Goal: Answer question/provide support: Share knowledge or assist other users

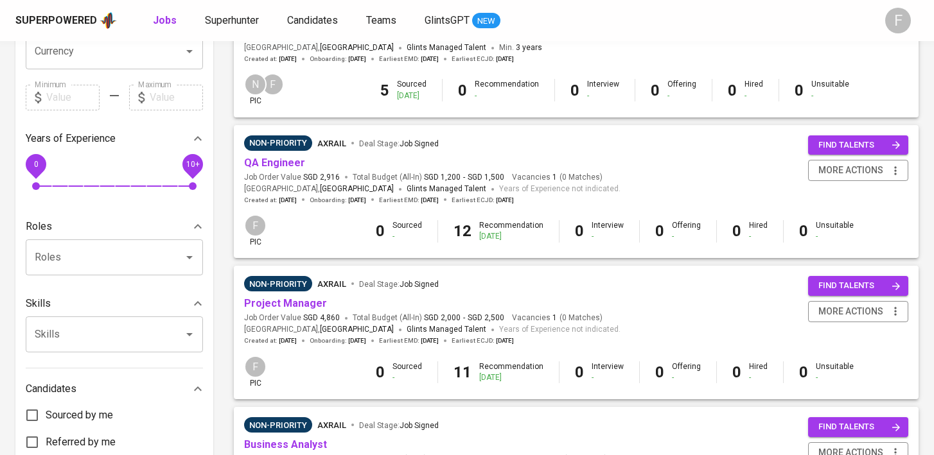
scroll to position [68, 0]
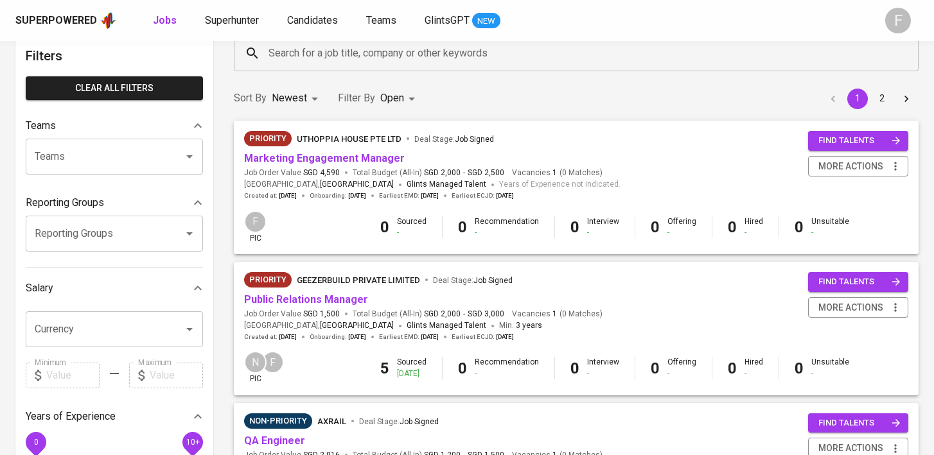
click at [294, 58] on input "Search for a job title, company or other keywords" at bounding box center [579, 53] width 628 height 24
click at [333, 57] on input "everything" at bounding box center [579, 53] width 628 height 24
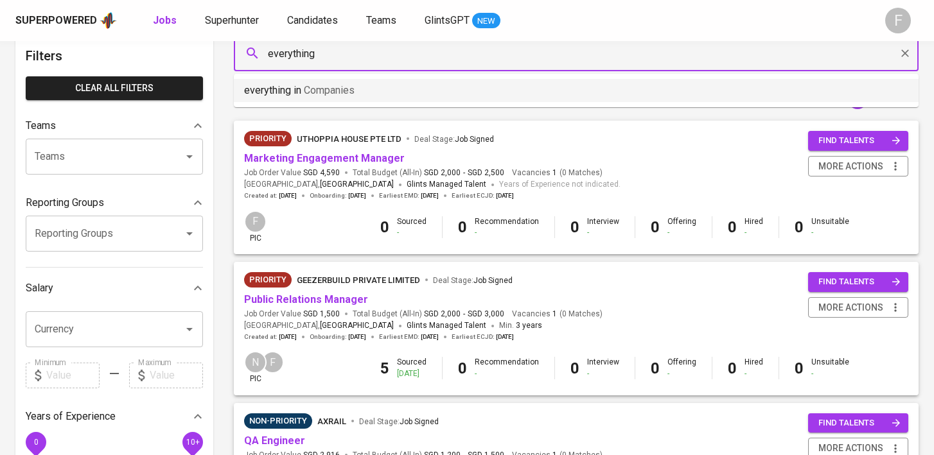
click at [329, 86] on span "Companies" at bounding box center [329, 90] width 51 height 12
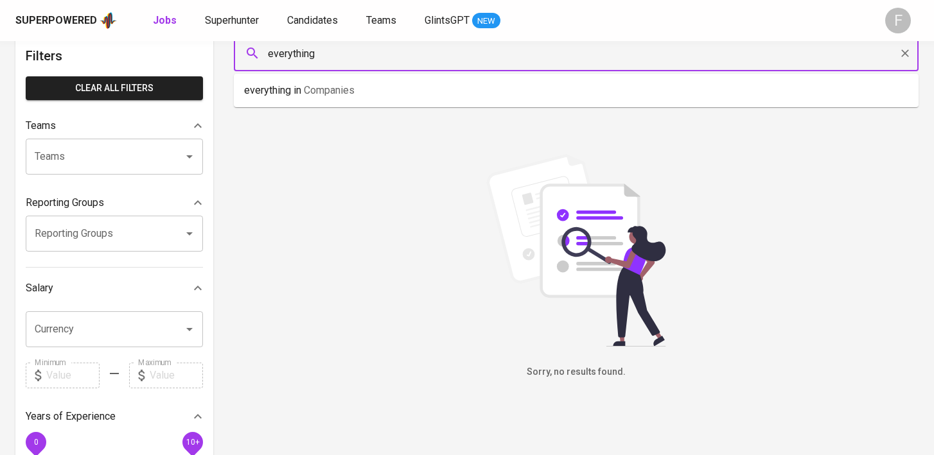
type input "everything"
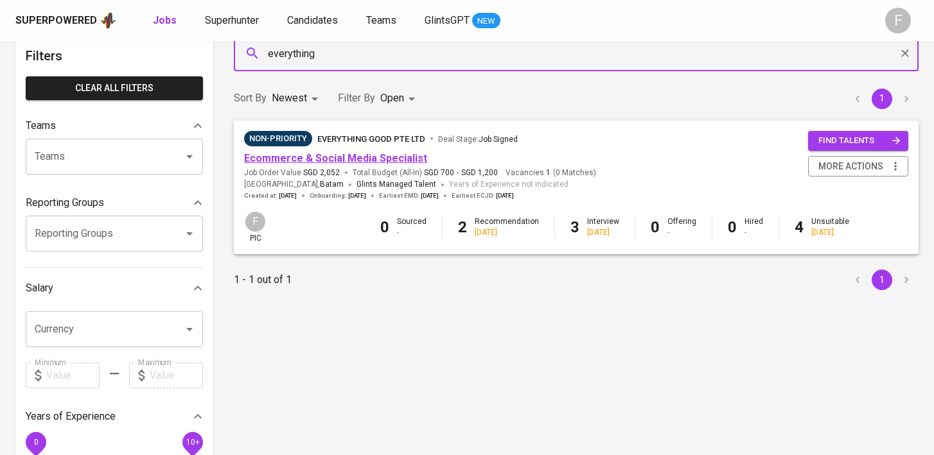
click at [328, 158] on link "Ecommerce & Social Media Specialist" at bounding box center [335, 158] width 183 height 12
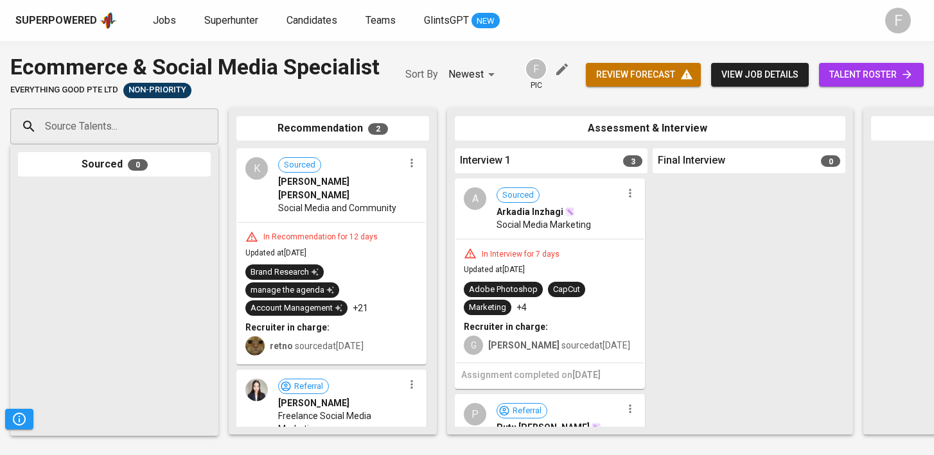
click at [861, 73] on span "talent roster" at bounding box center [871, 75] width 84 height 16
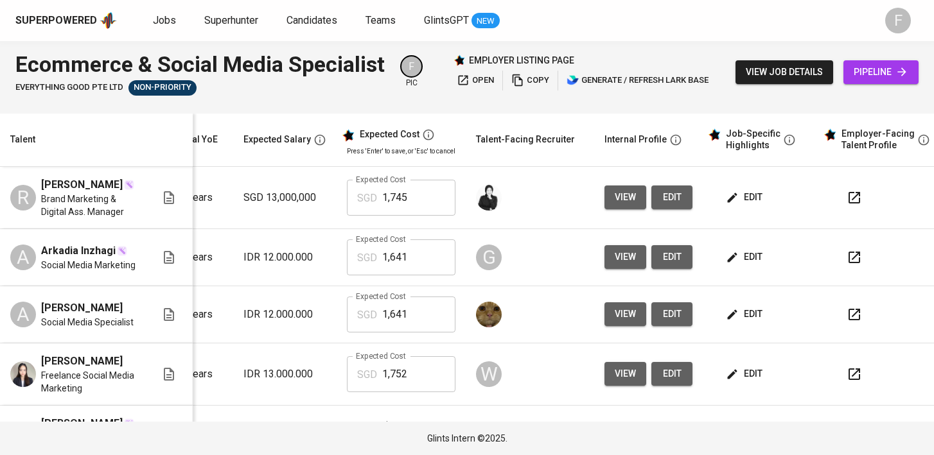
scroll to position [0, 185]
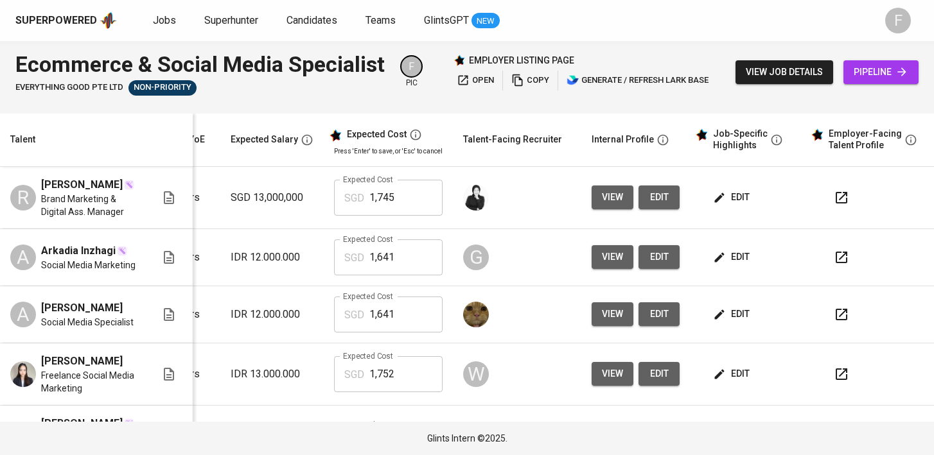
click at [805, 254] on td at bounding box center [869, 257] width 128 height 57
click at [834, 255] on icon "button" at bounding box center [841, 257] width 15 height 15
click at [168, 18] on span "Jobs" at bounding box center [164, 20] width 23 height 12
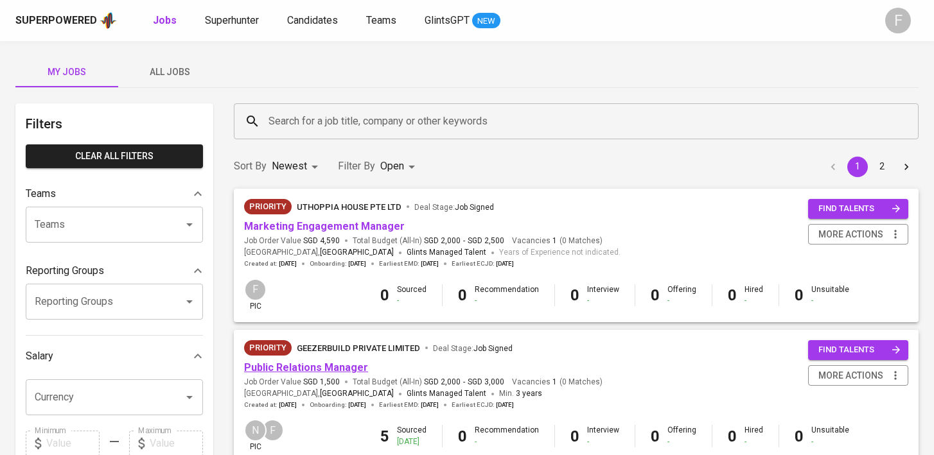
click at [290, 366] on link "Public Relations Manager" at bounding box center [306, 368] width 124 height 12
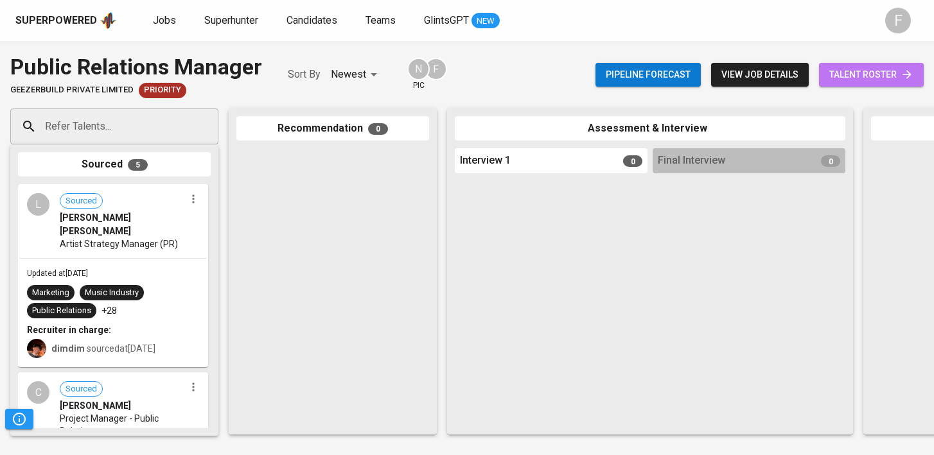
click at [858, 80] on span "talent roster" at bounding box center [871, 75] width 84 height 16
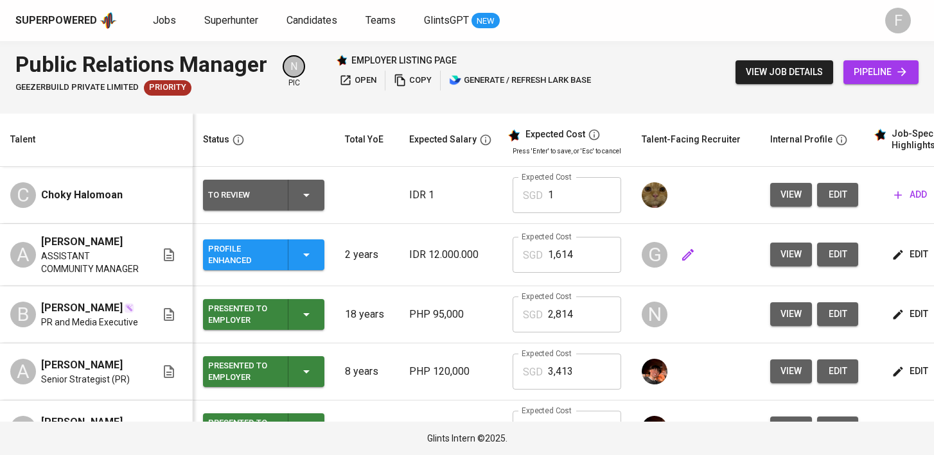
scroll to position [0, 166]
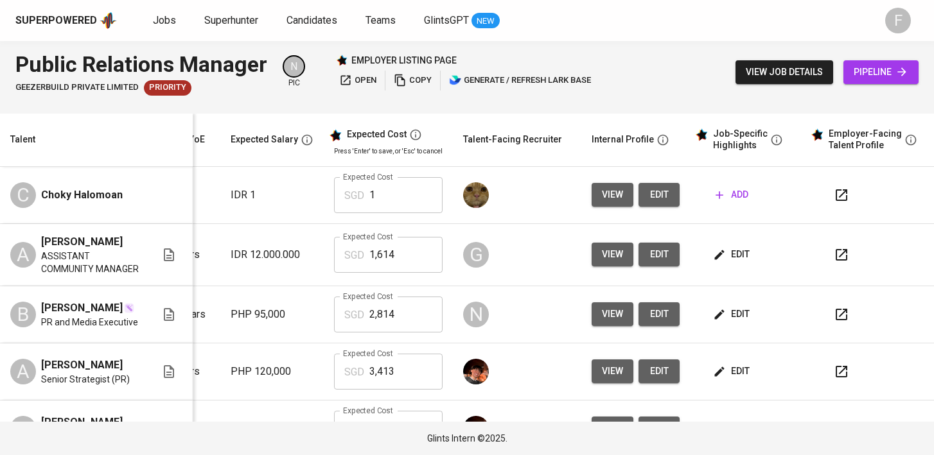
click at [834, 263] on icon "button" at bounding box center [841, 254] width 15 height 15
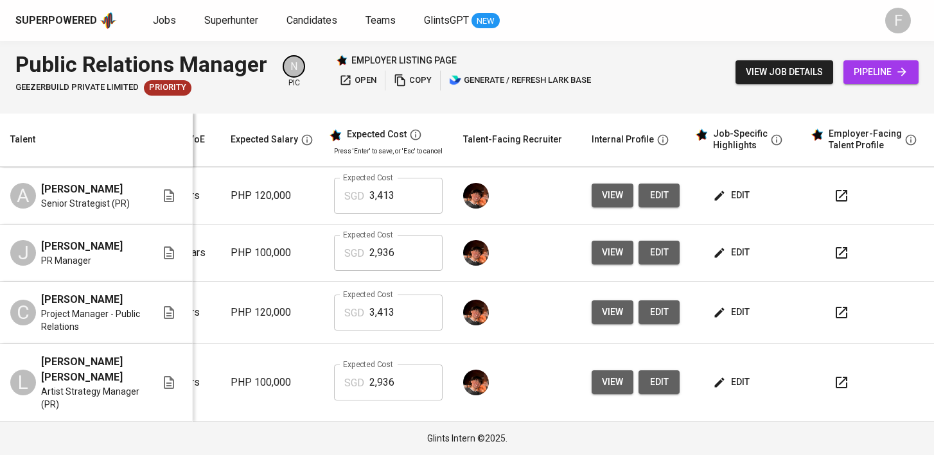
scroll to position [191, 185]
click at [834, 380] on icon "button" at bounding box center [841, 382] width 15 height 15
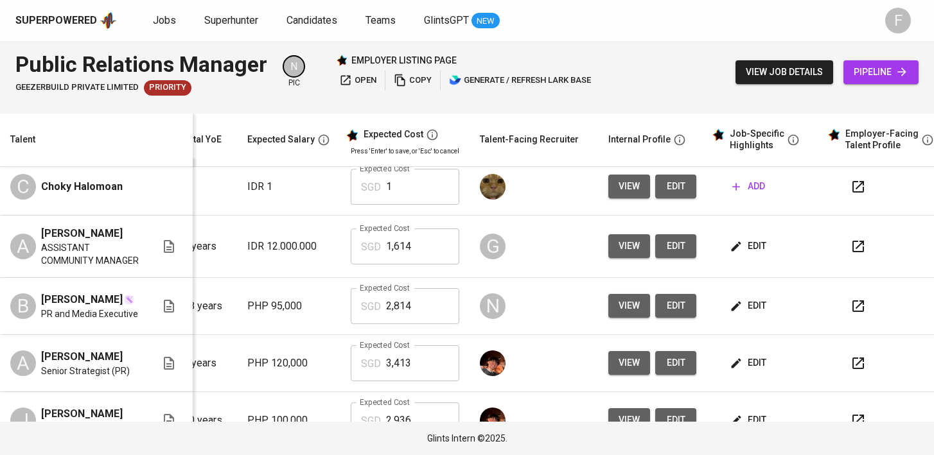
scroll to position [0, 166]
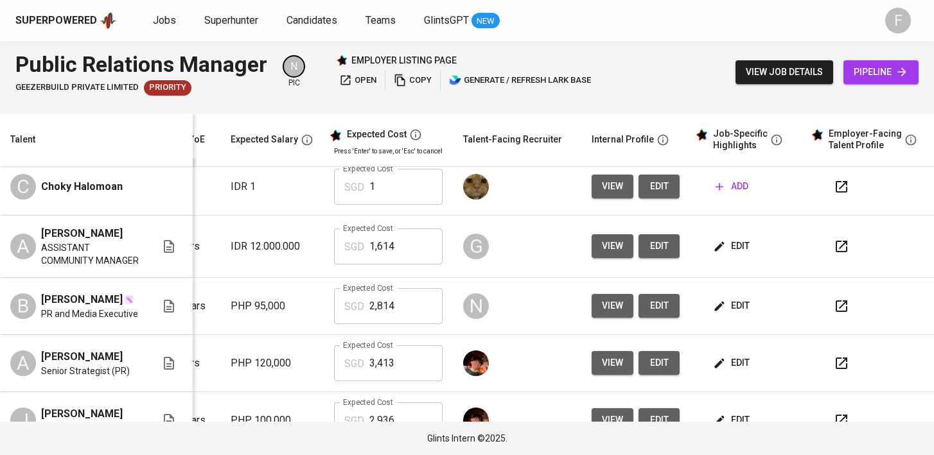
click at [722, 252] on span "edit" at bounding box center [732, 246] width 34 height 16
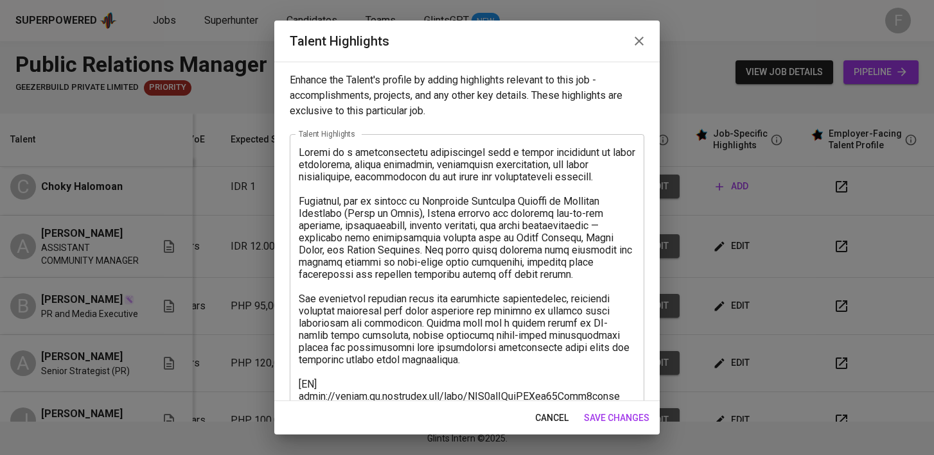
scroll to position [170, 0]
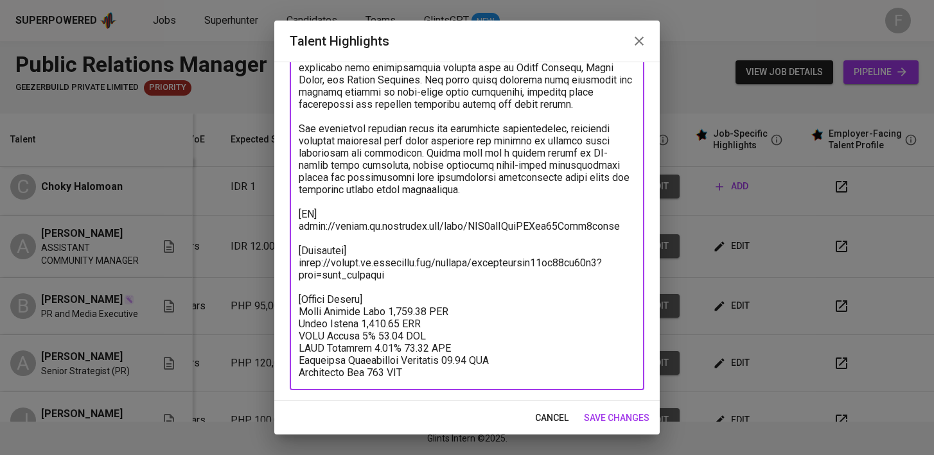
drag, startPoint x: 409, startPoint y: 276, endPoint x: 288, endPoint y: 250, distance: 123.6
click at [288, 250] on div "Enhance the Talent's profile by adding highlights relevant to this job - accomp…" at bounding box center [466, 232] width 385 height 340
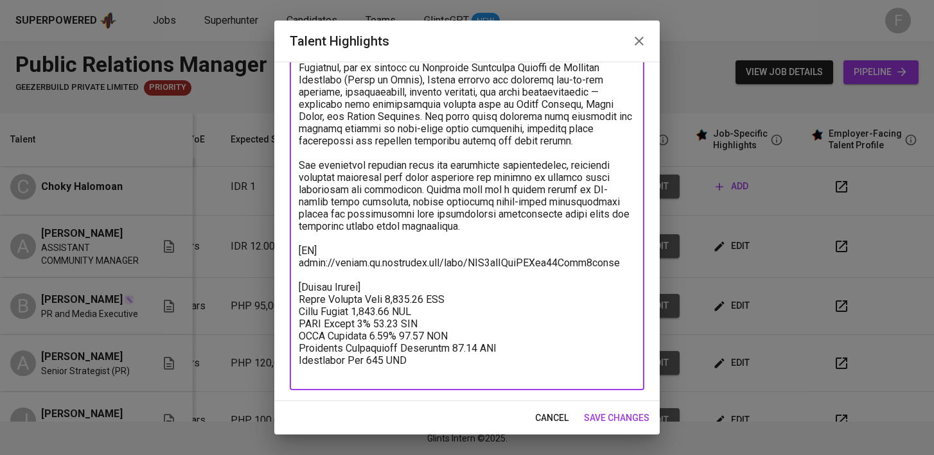
scroll to position [121, 0]
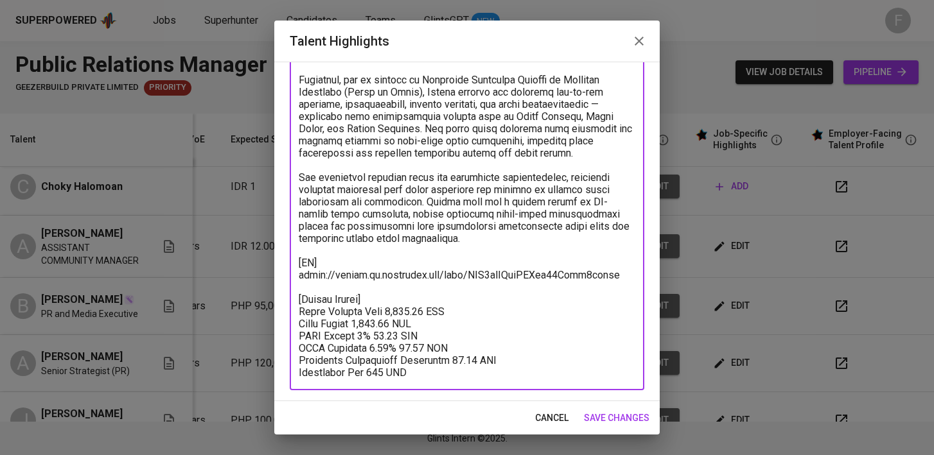
type textarea "Audrey is a communications professional with a strong background in event manag…"
click at [607, 421] on span "save changes" at bounding box center [617, 418] width 66 height 16
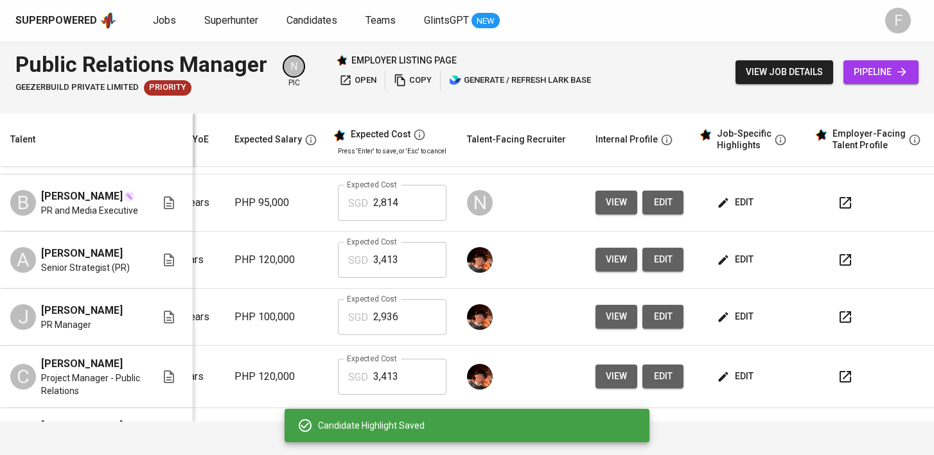
scroll to position [191, 175]
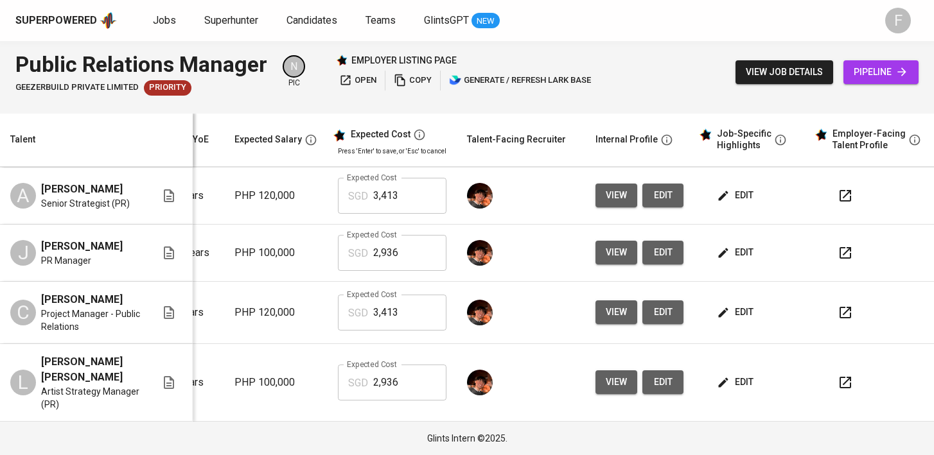
click at [841, 381] on icon "button" at bounding box center [844, 382] width 15 height 15
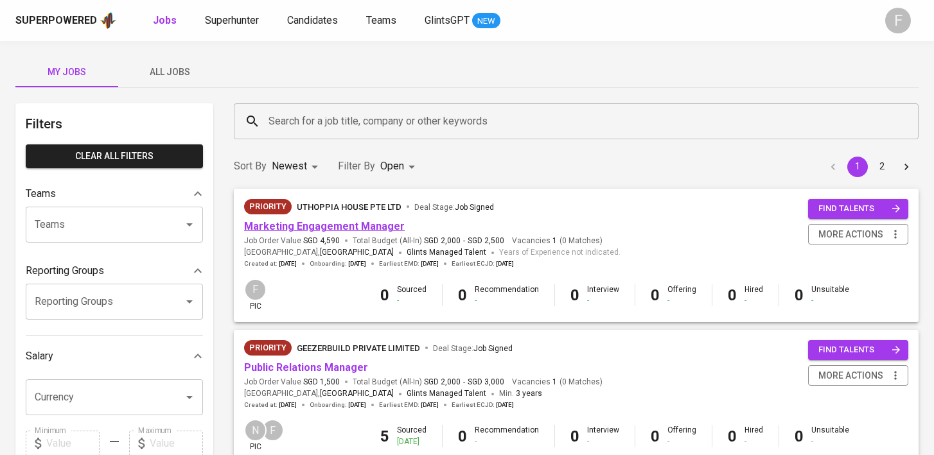
click at [342, 230] on link "Marketing Engagement Manager" at bounding box center [324, 226] width 161 height 12
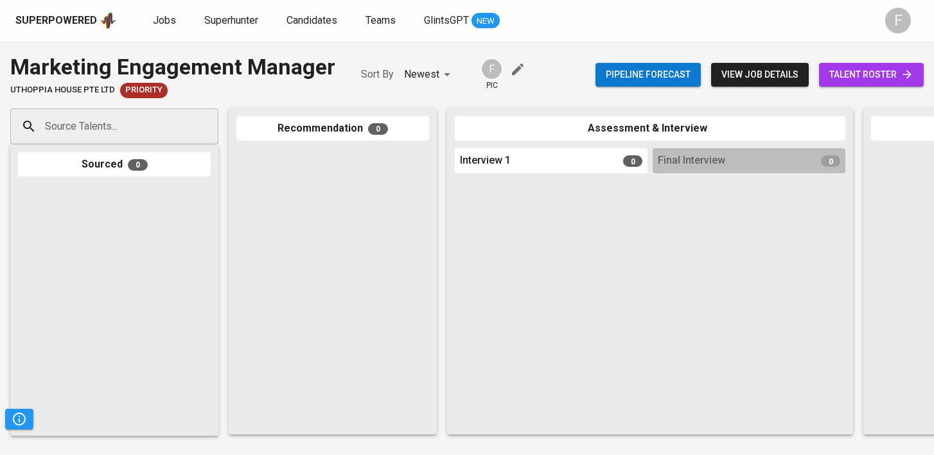
click at [858, 69] on span "talent roster" at bounding box center [871, 75] width 84 height 16
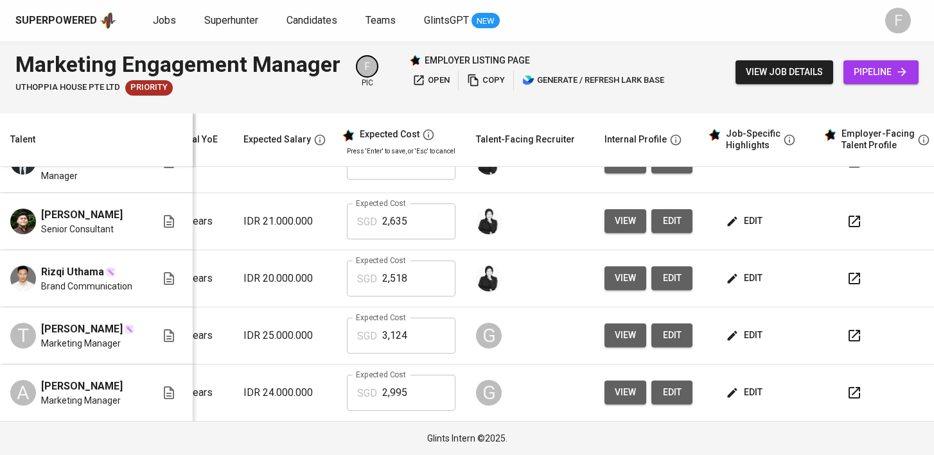
scroll to position [0, 166]
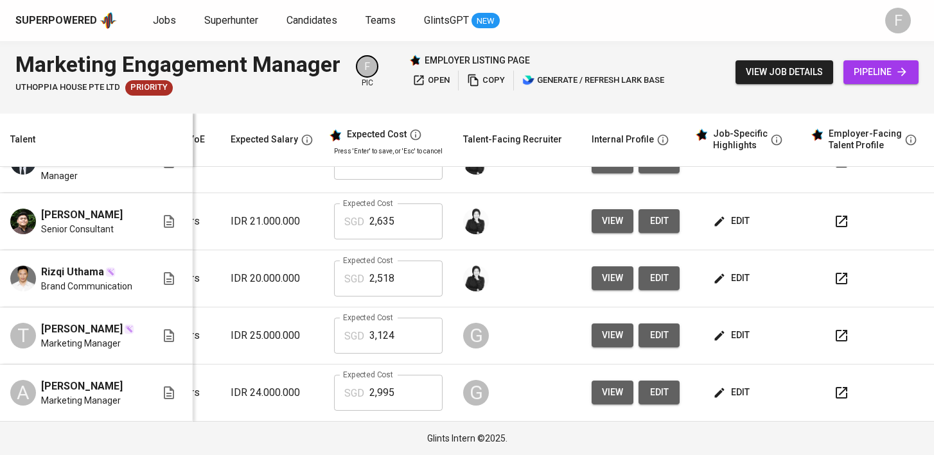
click at [837, 392] on icon "button" at bounding box center [841, 392] width 15 height 15
click at [730, 393] on span "edit" at bounding box center [732, 393] width 34 height 16
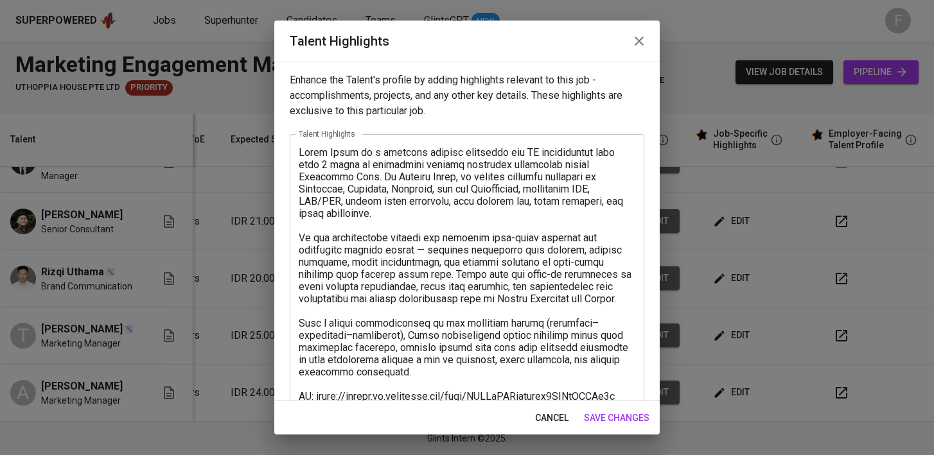
scroll to position [231, 0]
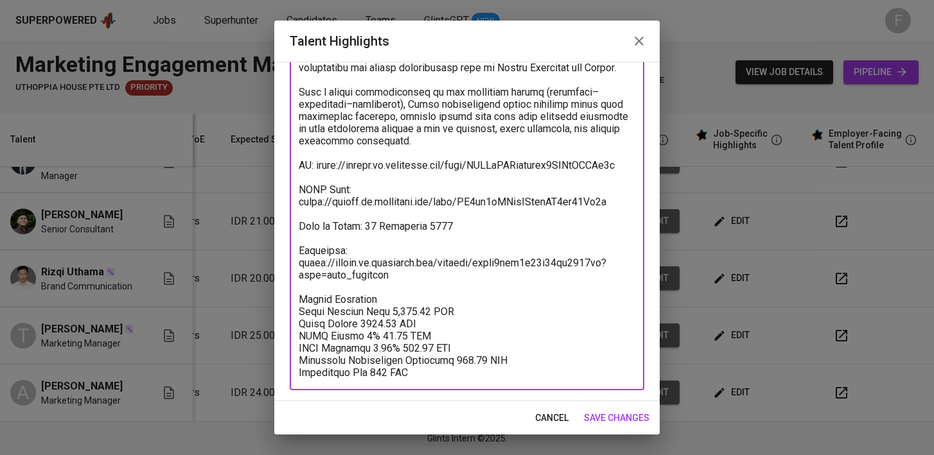
drag, startPoint x: 405, startPoint y: 272, endPoint x: 297, endPoint y: 250, distance: 109.6
click at [297, 250] on div "x Talent Highlights" at bounding box center [467, 146] width 354 height 487
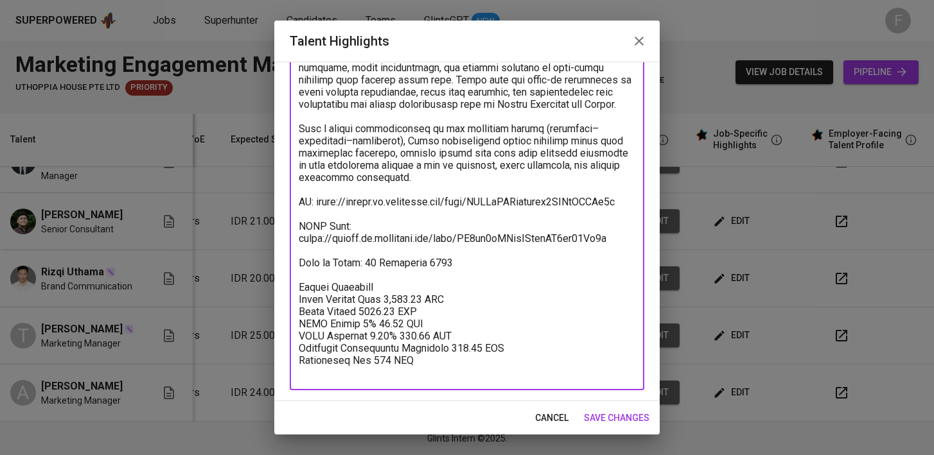
scroll to position [182, 0]
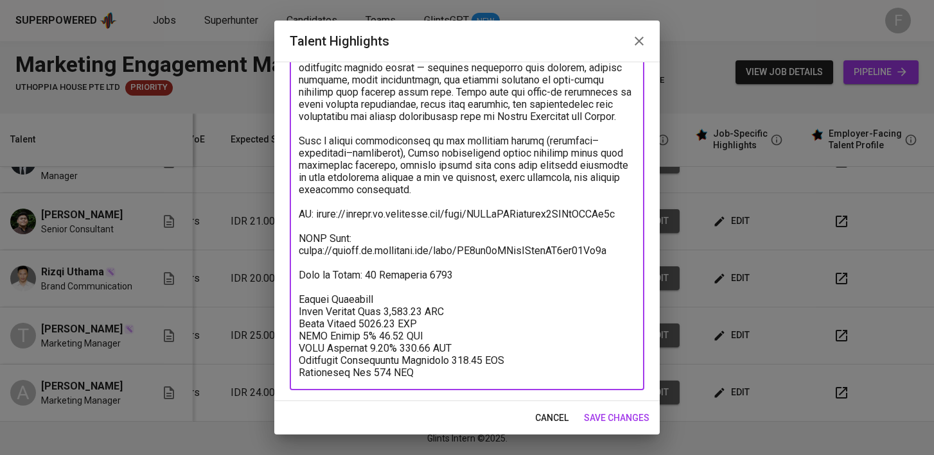
type textarea "Lorem Ipsum do s ametcons adipisc elitseddo eiu TE incididuntut labo etdo 9 mag…"
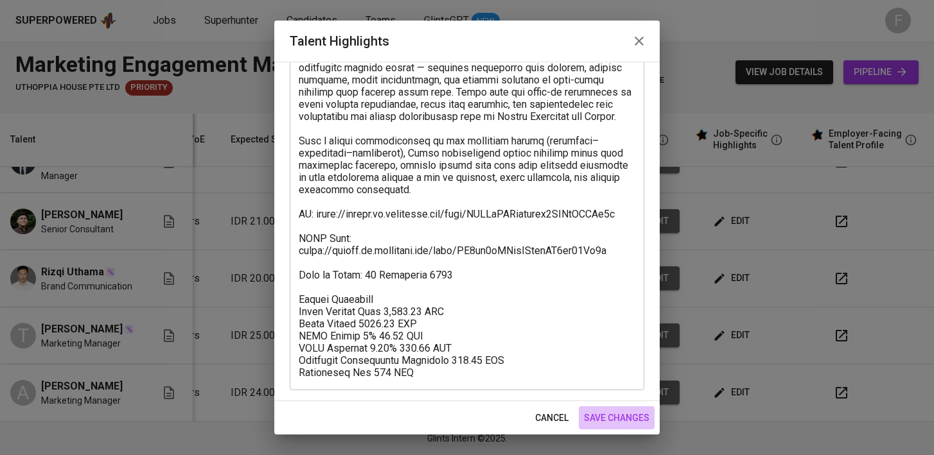
click at [634, 415] on span "save changes" at bounding box center [617, 418] width 66 height 16
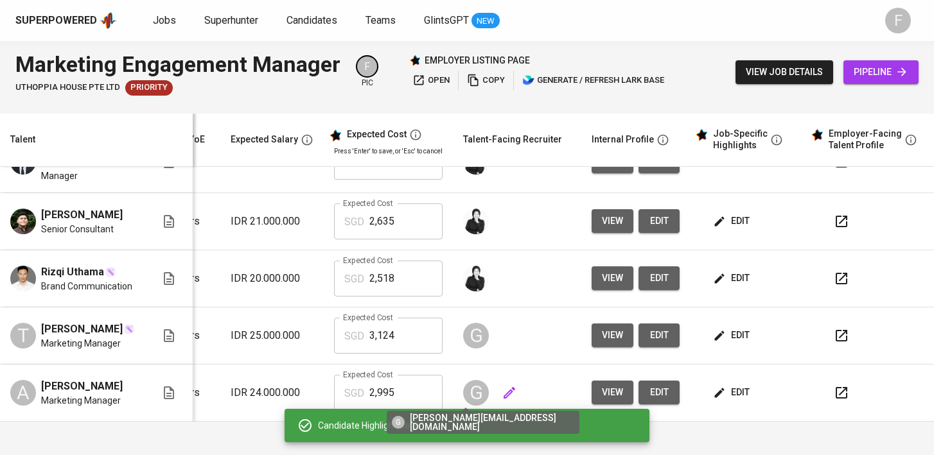
scroll to position [0, 0]
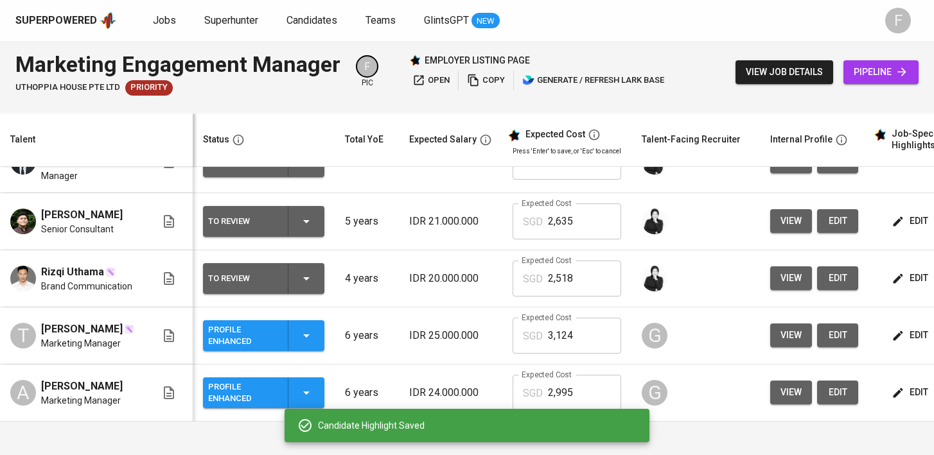
click at [312, 396] on icon "button" at bounding box center [306, 392] width 15 height 15
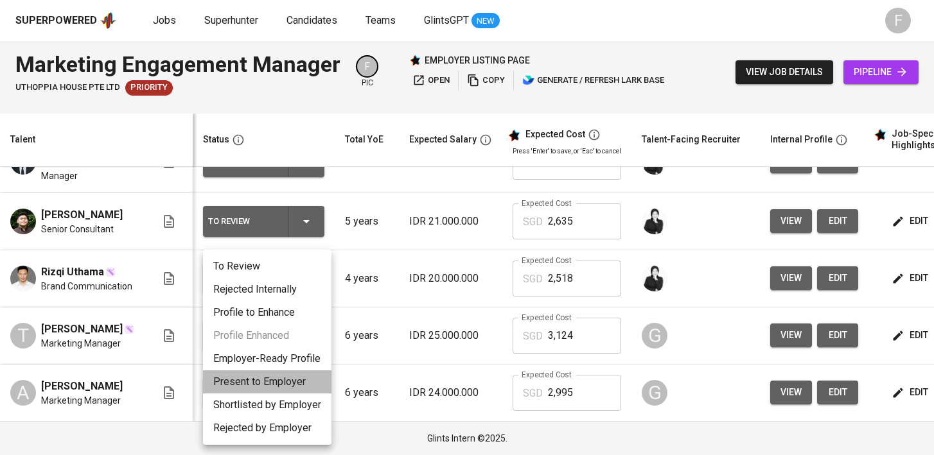
click at [278, 388] on li "Present to Employer" at bounding box center [267, 382] width 128 height 23
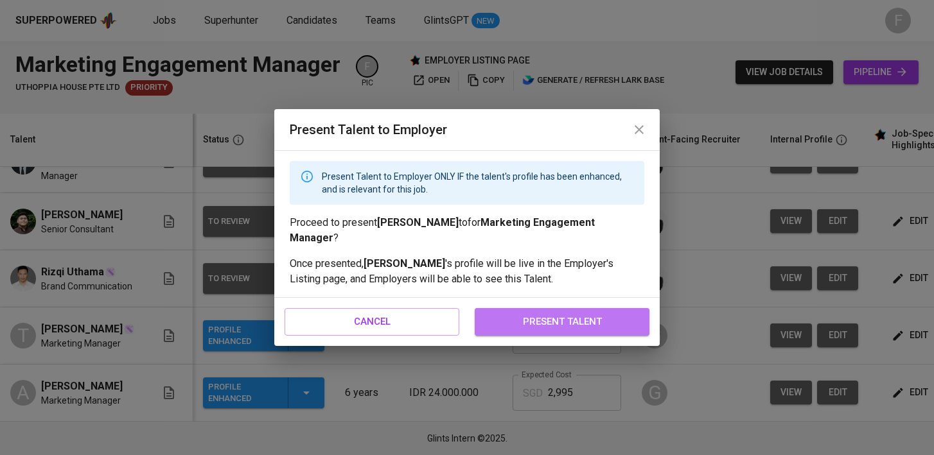
click at [618, 313] on span "present talent" at bounding box center [562, 321] width 146 height 17
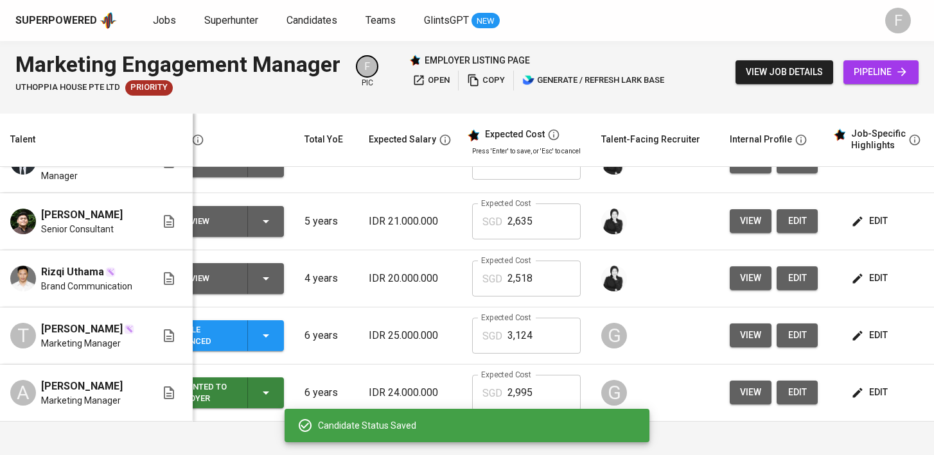
scroll to position [0, 175]
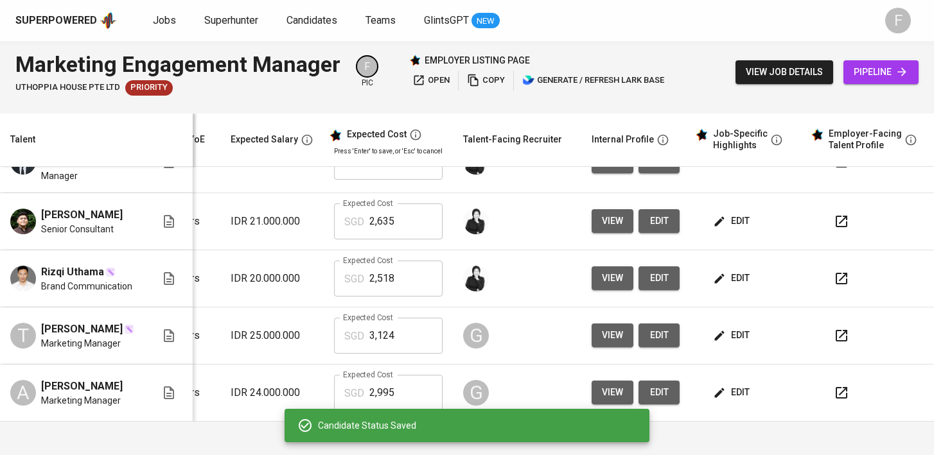
click at [839, 336] on button "button" at bounding box center [841, 335] width 31 height 31
click at [730, 334] on span "edit" at bounding box center [732, 336] width 34 height 16
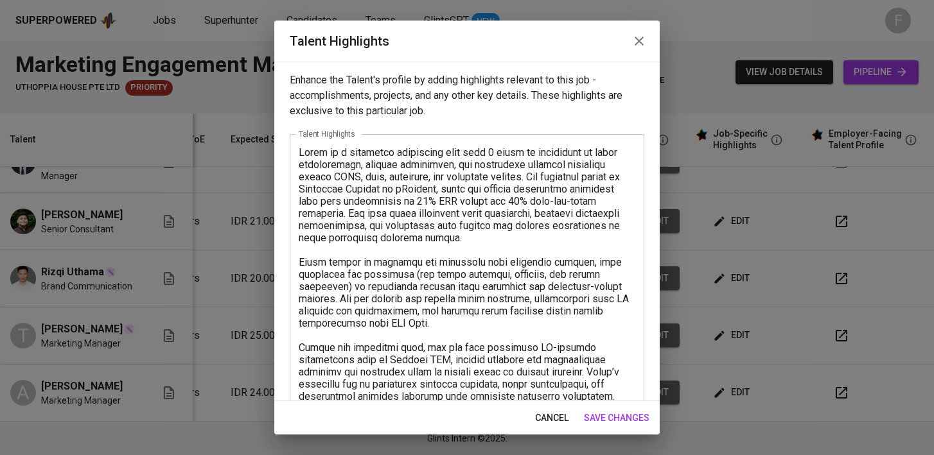
scroll to position [256, 0]
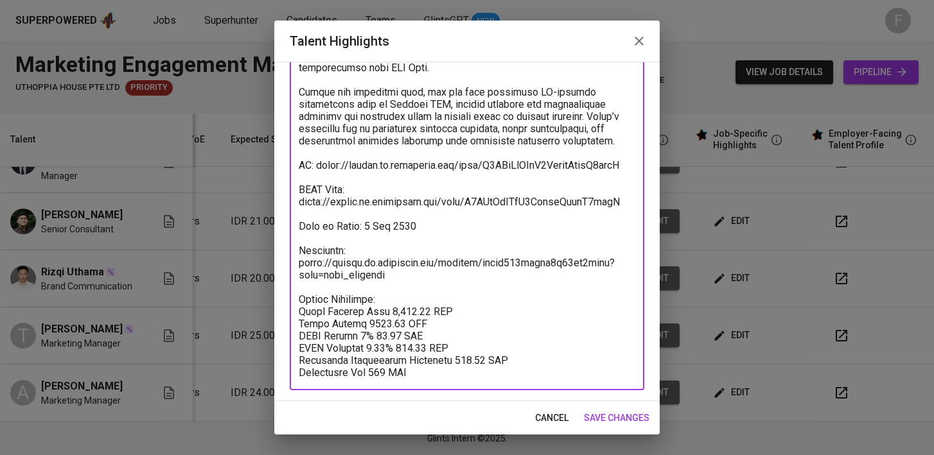
drag, startPoint x: 428, startPoint y: 267, endPoint x: 370, endPoint y: 263, distance: 57.9
click at [370, 263] on textarea at bounding box center [467, 135] width 337 height 488
drag, startPoint x: 397, startPoint y: 278, endPoint x: 299, endPoint y: 241, distance: 104.5
click at [299, 241] on textarea at bounding box center [467, 135] width 337 height 488
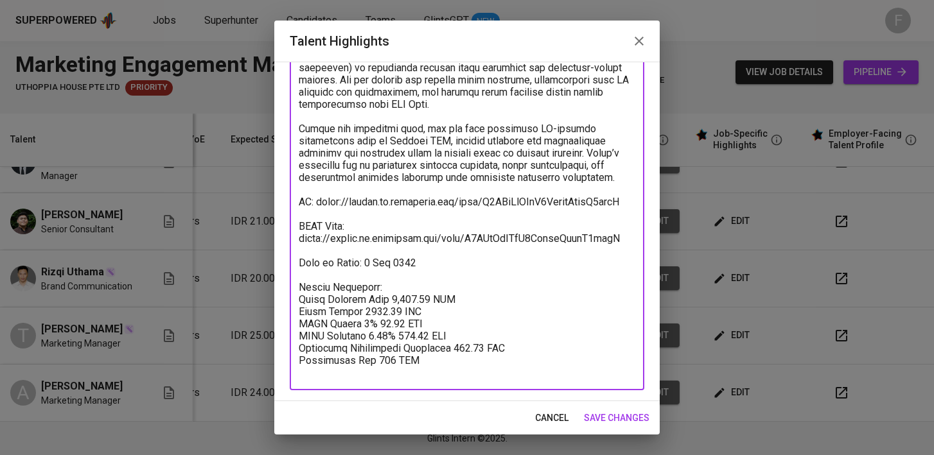
scroll to position [207, 0]
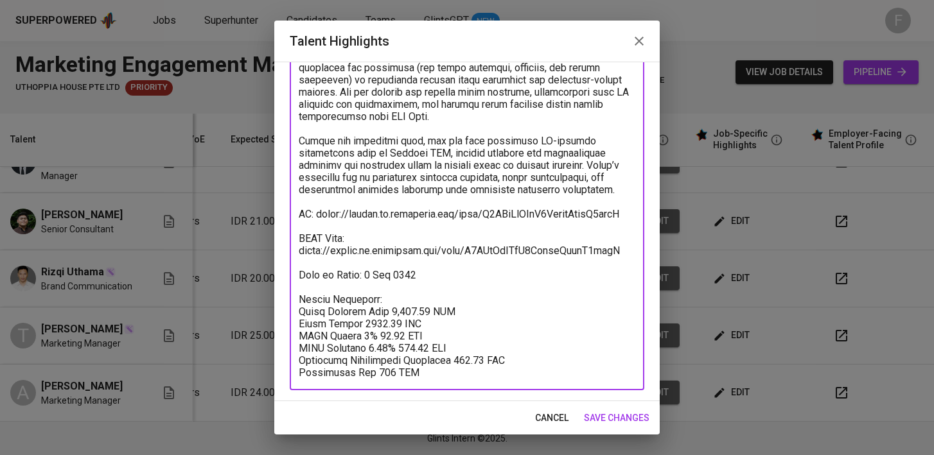
type textarea "Tsana is a marketing strategist with over 5 years of experience in brand storyt…"
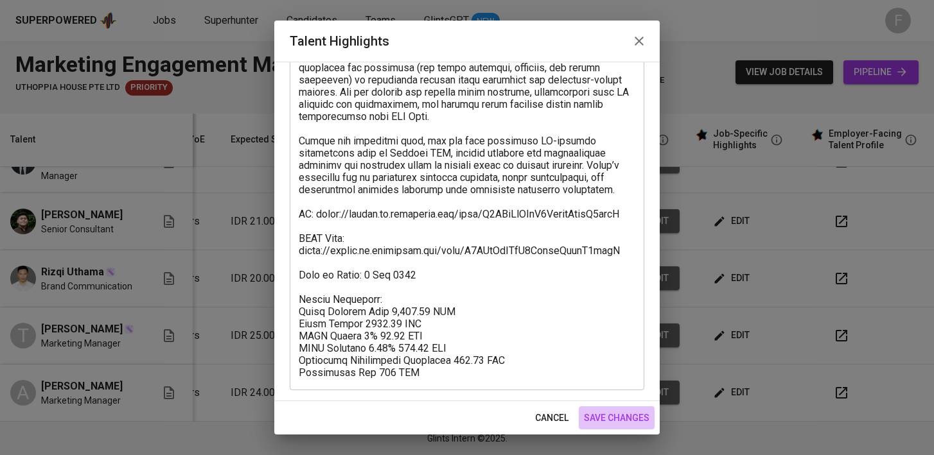
click at [594, 420] on span "save changes" at bounding box center [617, 418] width 66 height 16
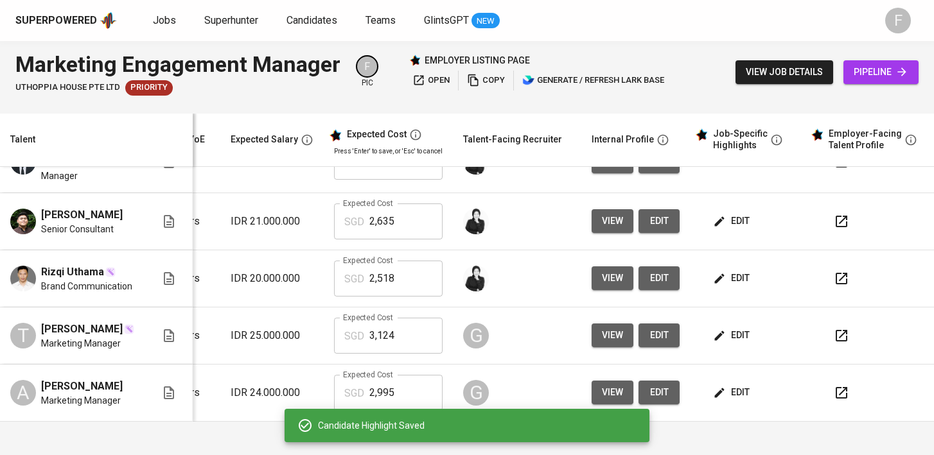
scroll to position [0, 0]
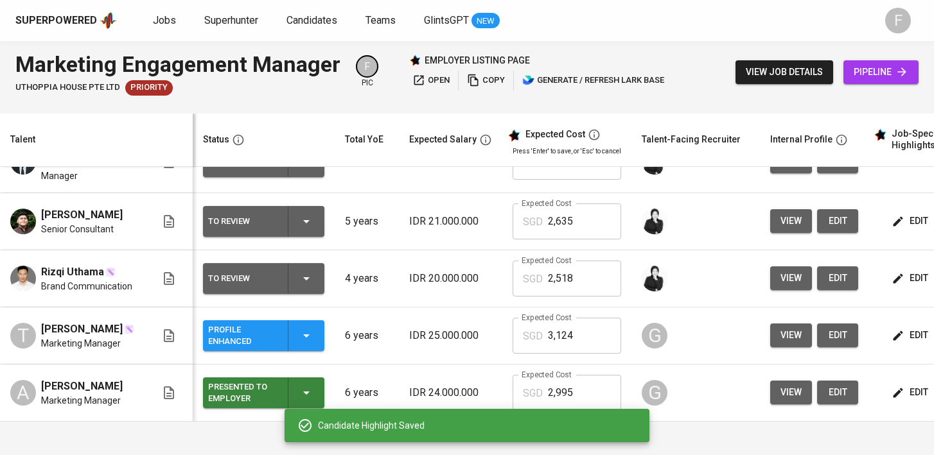
click at [310, 335] on icon "button" at bounding box center [306, 335] width 15 height 15
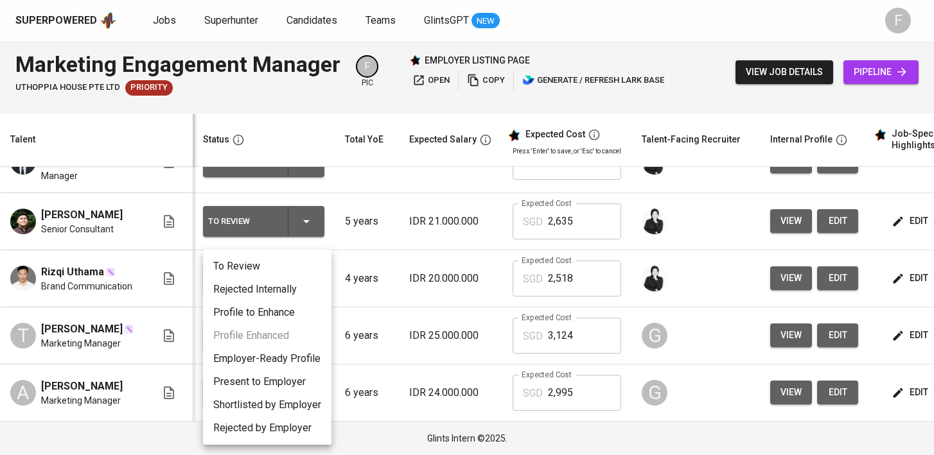
click at [265, 380] on li "Present to Employer" at bounding box center [267, 382] width 128 height 23
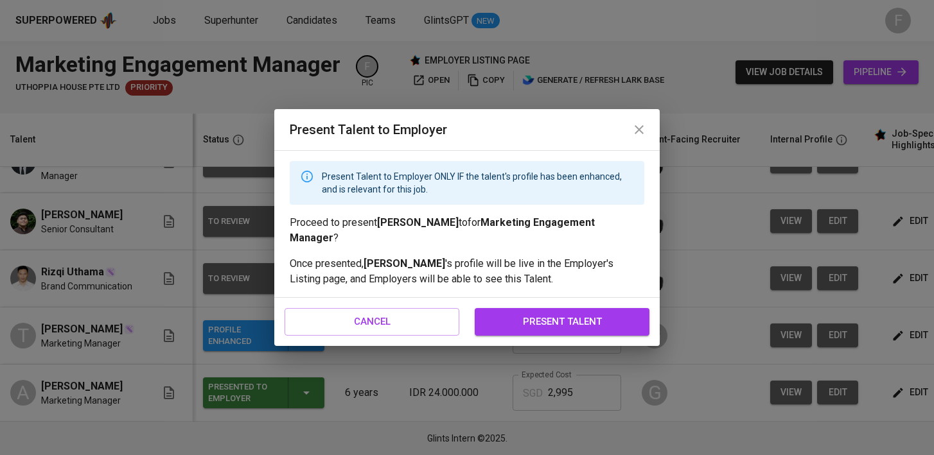
click at [550, 316] on span "present talent" at bounding box center [562, 321] width 146 height 17
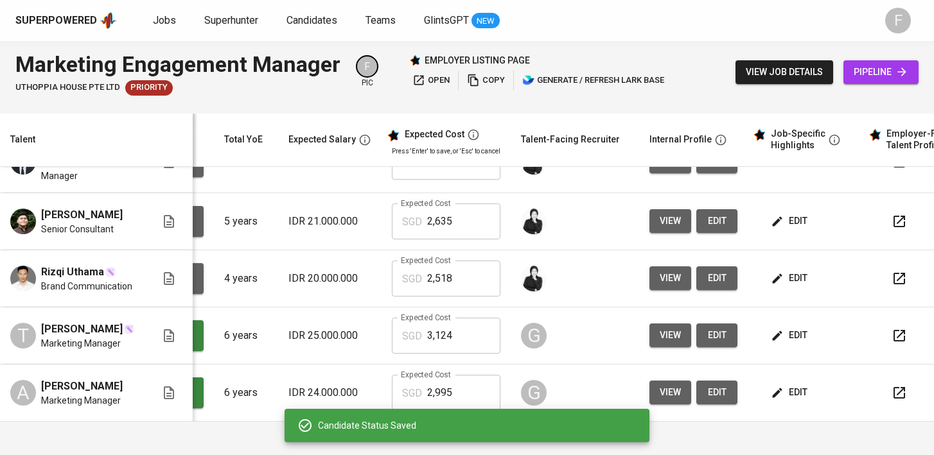
scroll to position [0, 175]
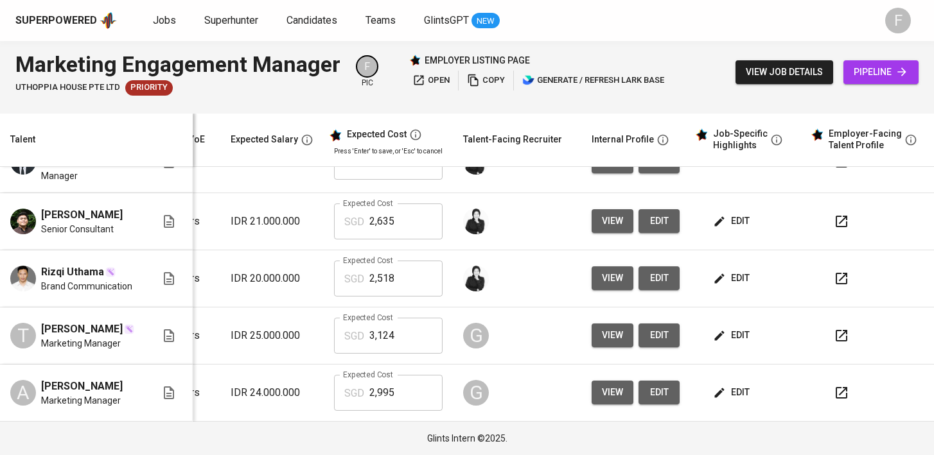
click at [835, 273] on icon "button" at bounding box center [841, 279] width 12 height 12
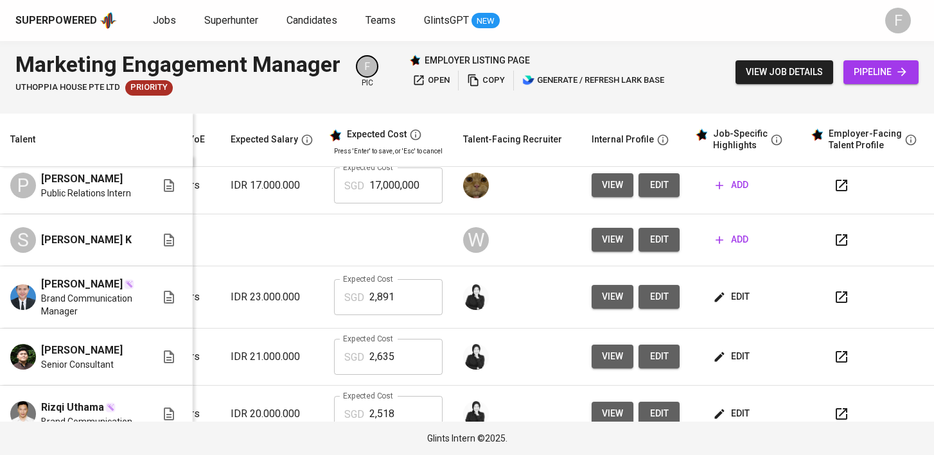
scroll to position [0, 185]
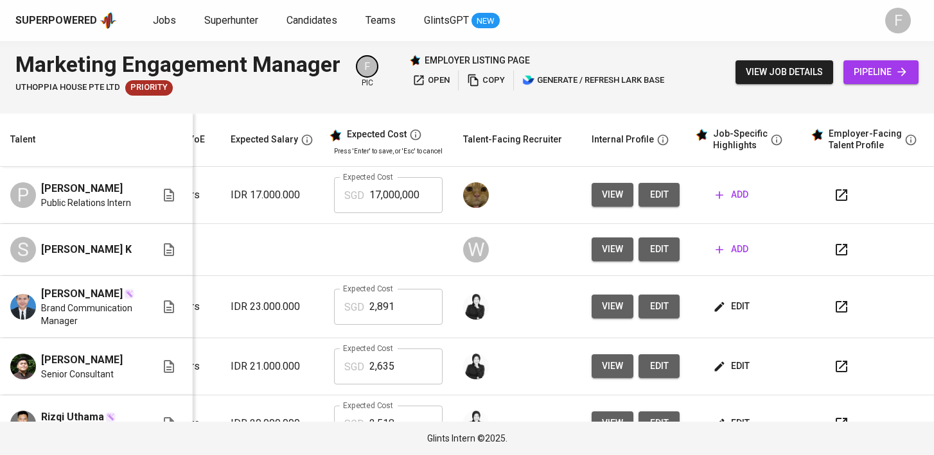
click at [834, 252] on icon "button" at bounding box center [841, 249] width 15 height 15
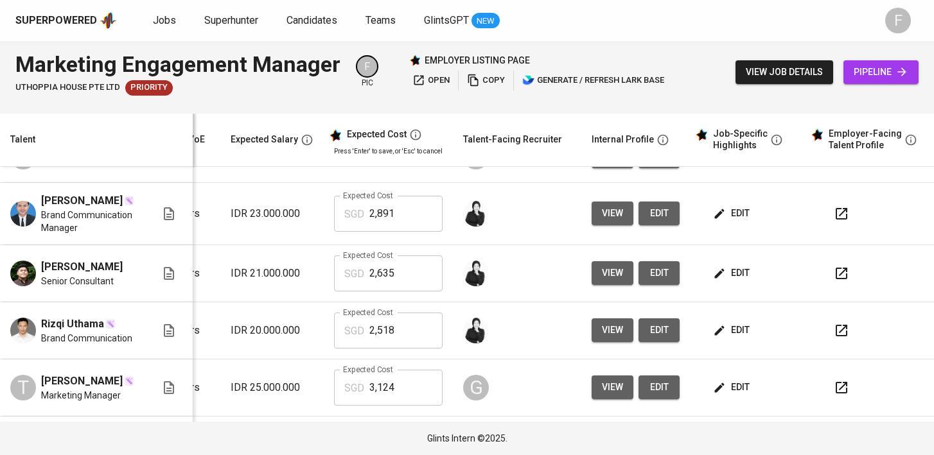
scroll to position [98, 185]
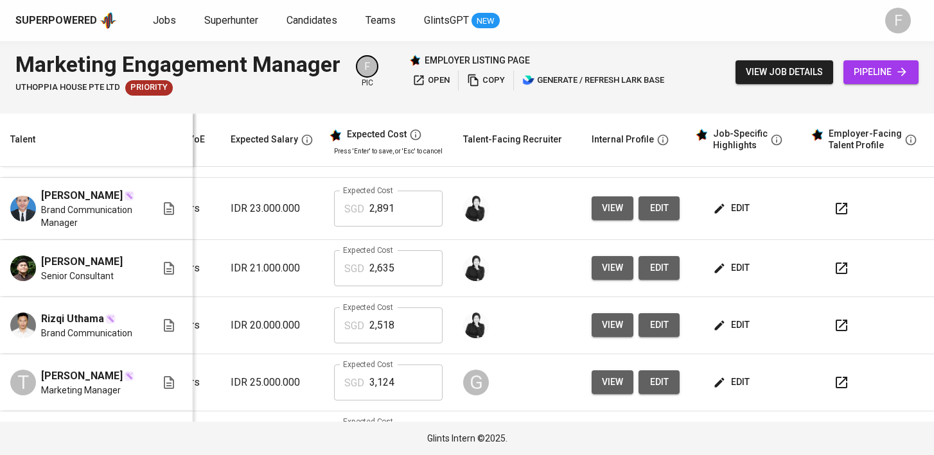
click at [837, 284] on button "button" at bounding box center [841, 268] width 31 height 31
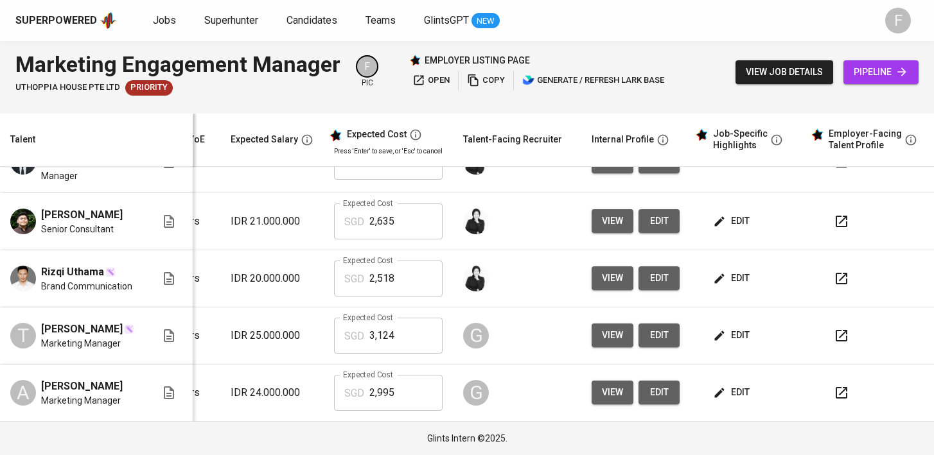
click at [834, 274] on icon "button" at bounding box center [841, 278] width 15 height 15
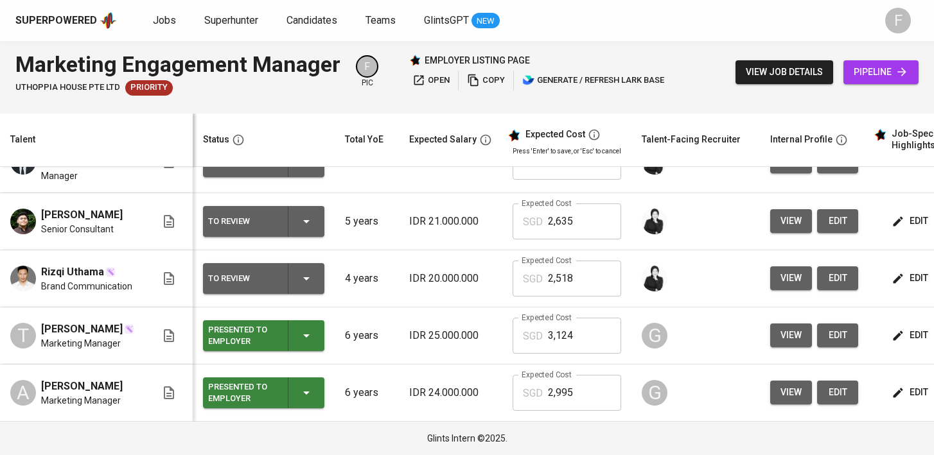
scroll to position [136, 0]
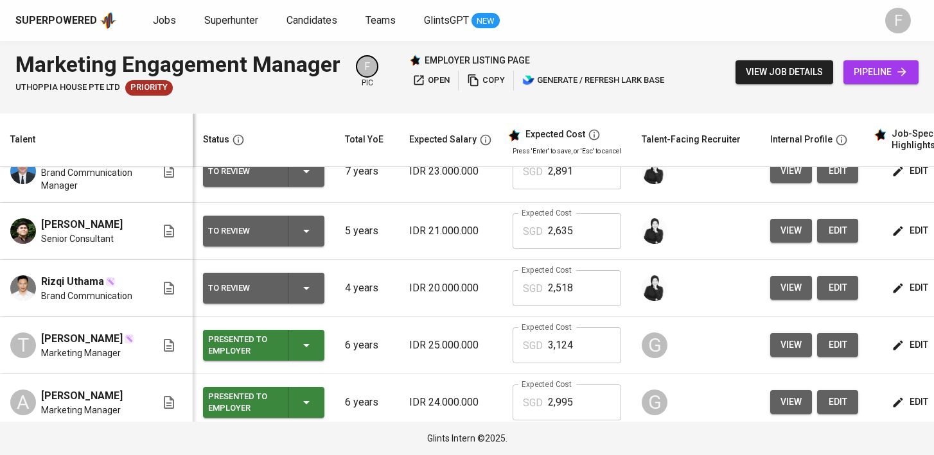
click at [311, 292] on div "To Review" at bounding box center [263, 288] width 111 height 31
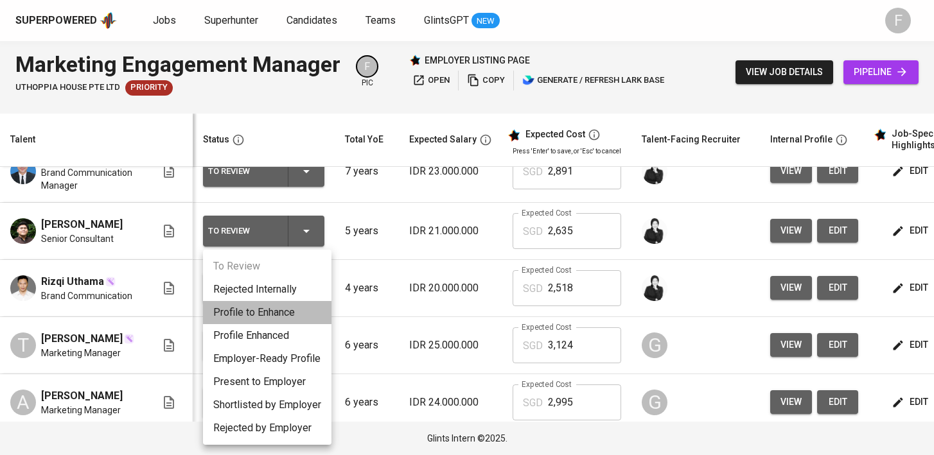
click at [284, 316] on li "Profile to Enhance" at bounding box center [267, 312] width 128 height 23
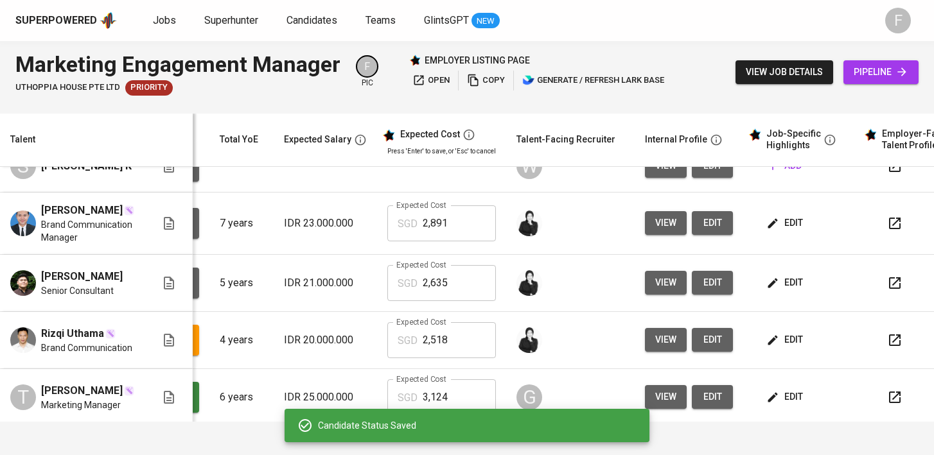
scroll to position [0, 175]
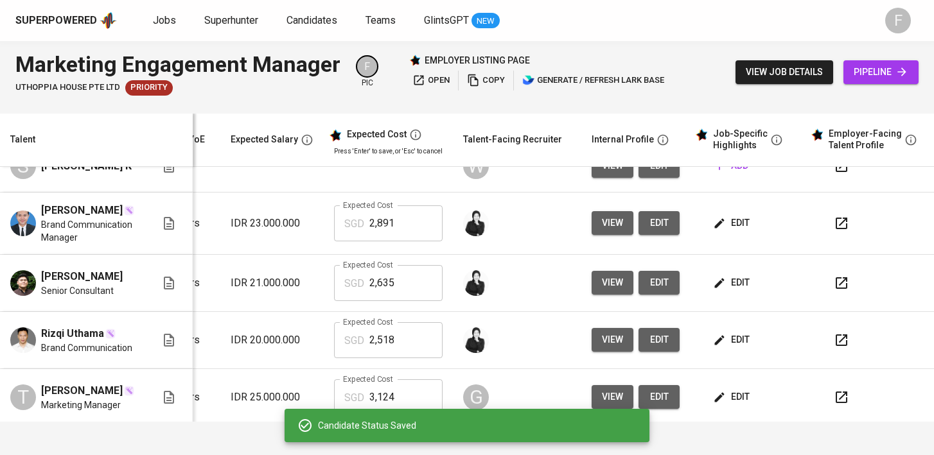
click at [835, 289] on icon "button" at bounding box center [841, 283] width 12 height 12
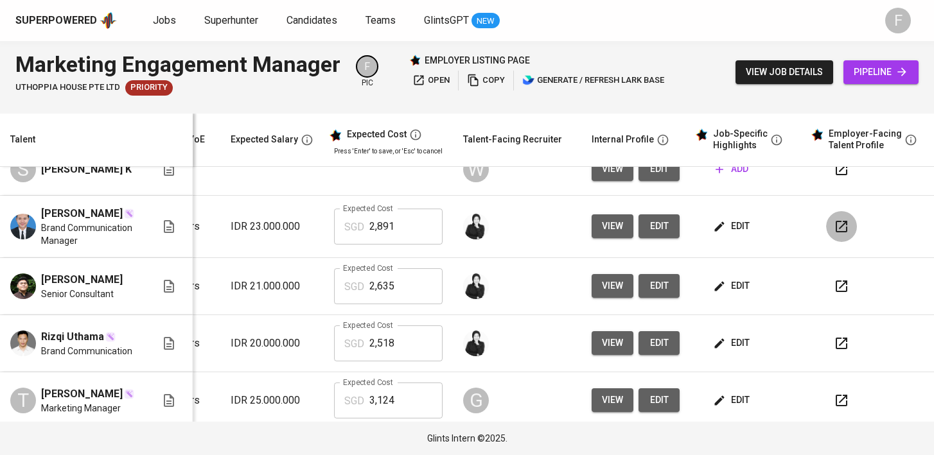
click at [835, 234] on icon "button" at bounding box center [841, 226] width 15 height 15
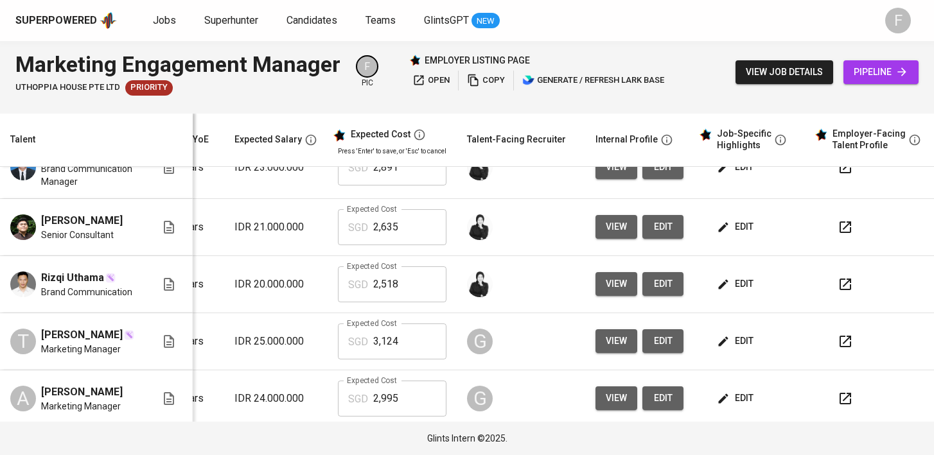
scroll to position [139, 185]
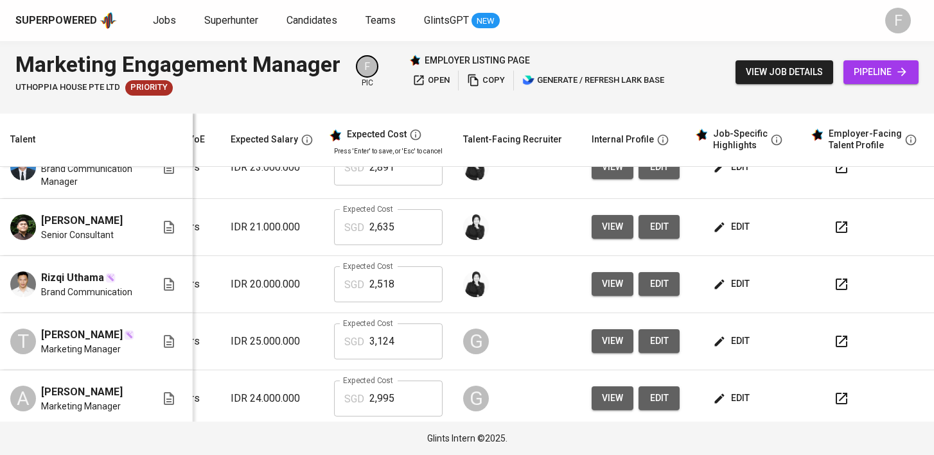
click at [736, 235] on span "edit" at bounding box center [732, 227] width 34 height 16
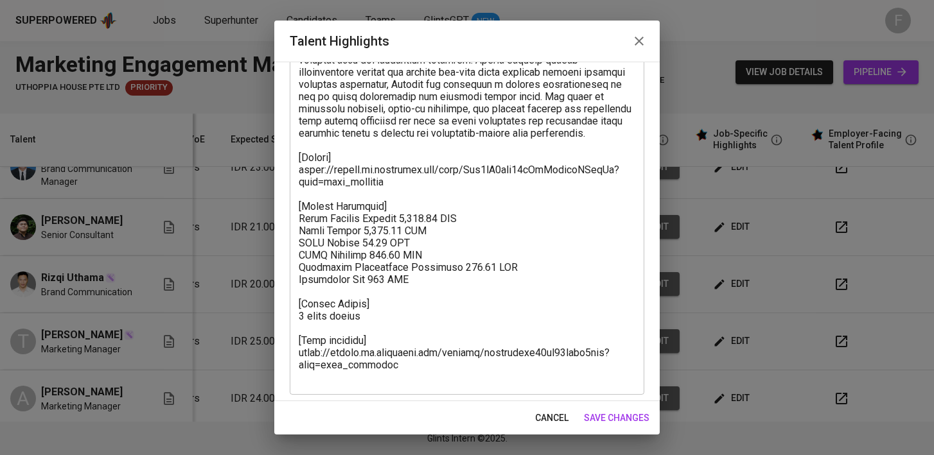
scroll to position [329, 0]
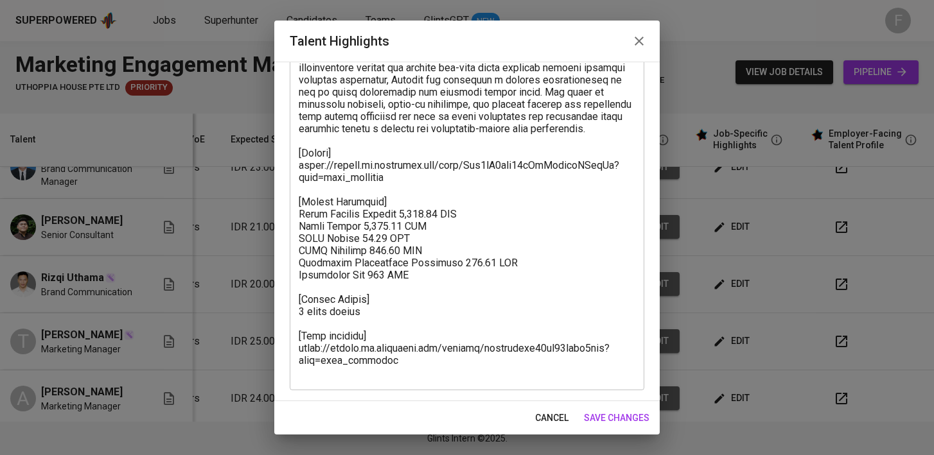
drag, startPoint x: 417, startPoint y: 381, endPoint x: 308, endPoint y: 347, distance: 114.5
click at [299, 347] on div "x Talent Highlights" at bounding box center [467, 97] width 354 height 585
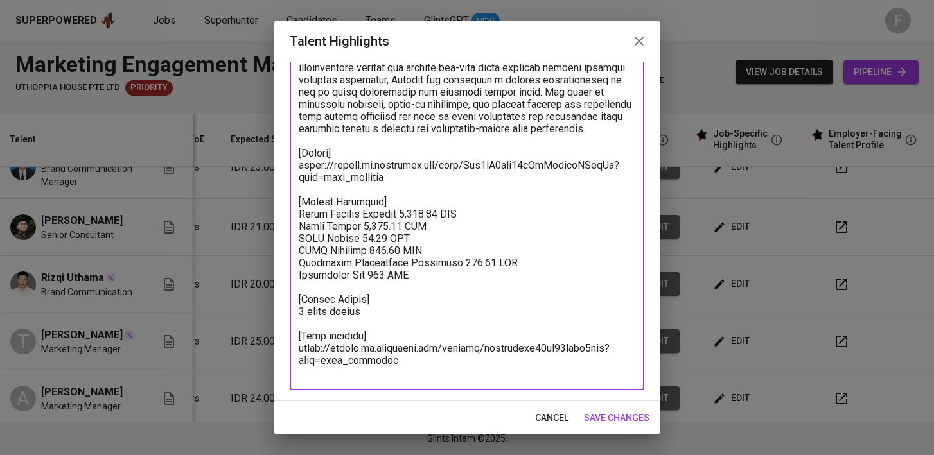
drag, startPoint x: 392, startPoint y: 371, endPoint x: 293, endPoint y: 346, distance: 102.2
click at [293, 346] on div "x Talent Highlights" at bounding box center [467, 97] width 354 height 585
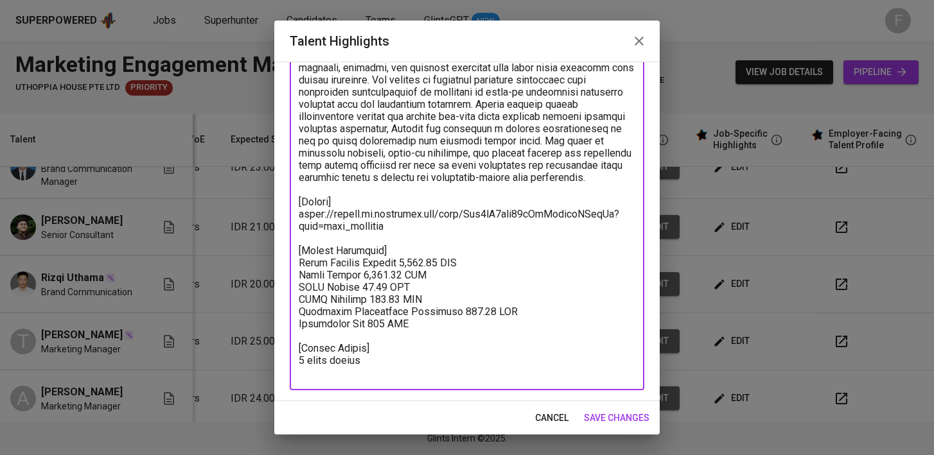
scroll to position [280, 0]
type textarea "Loremip dolors amet cons adipi el seddo eiusmodtem in utlabo etdolorem ali enim…"
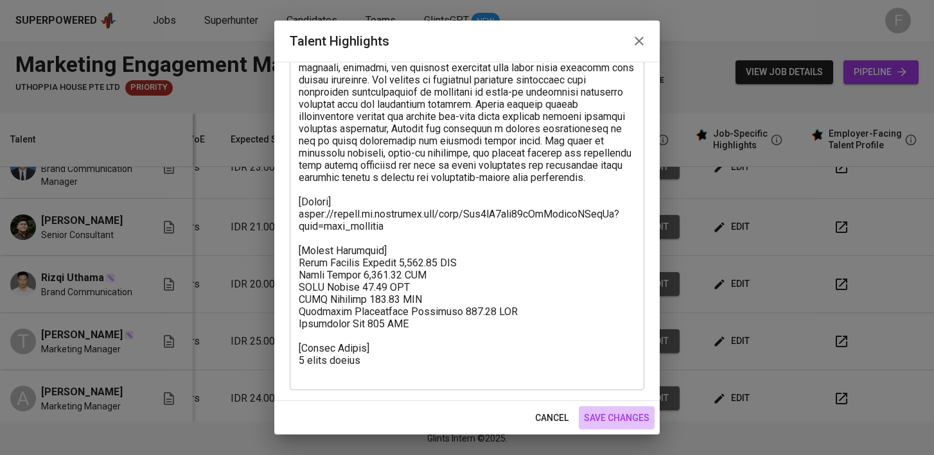
click at [615, 416] on span "save changes" at bounding box center [617, 418] width 66 height 16
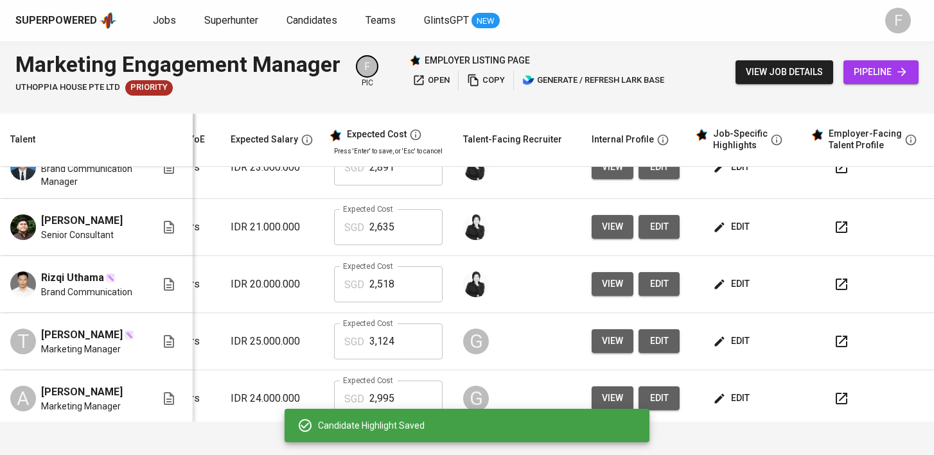
scroll to position [0, 0]
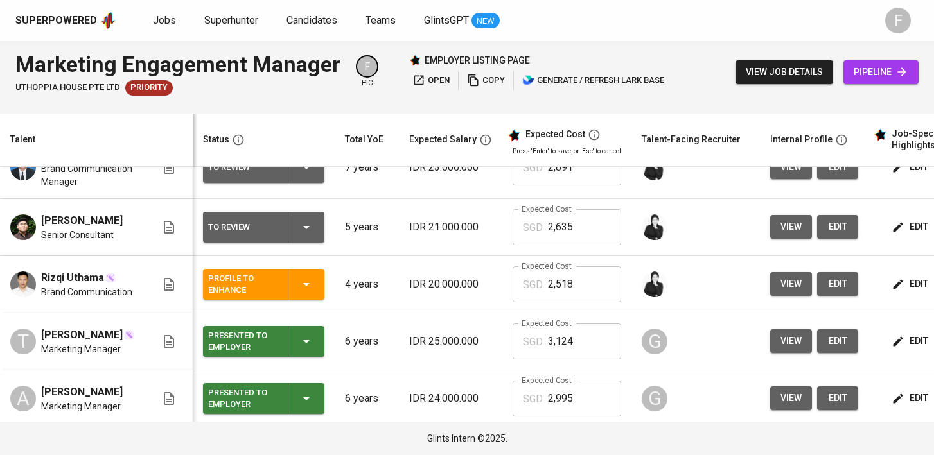
click at [302, 235] on icon "button" at bounding box center [306, 227] width 15 height 15
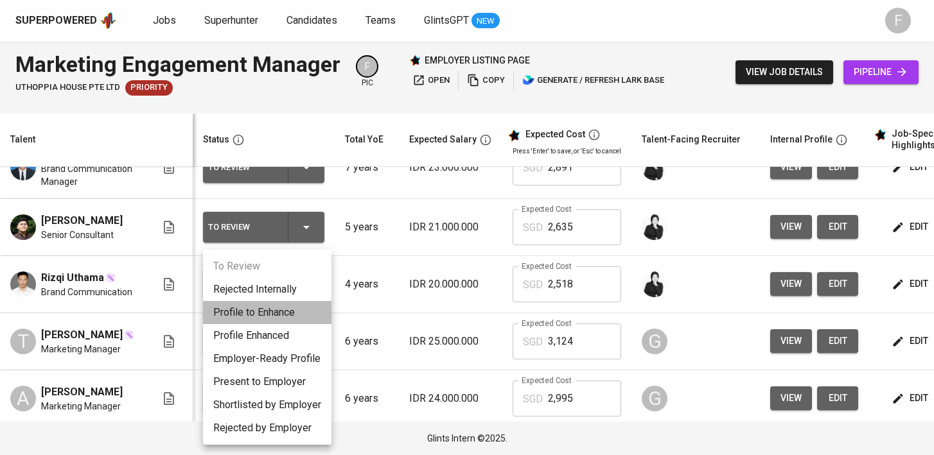
click at [270, 315] on li "Profile to Enhance" at bounding box center [267, 312] width 128 height 23
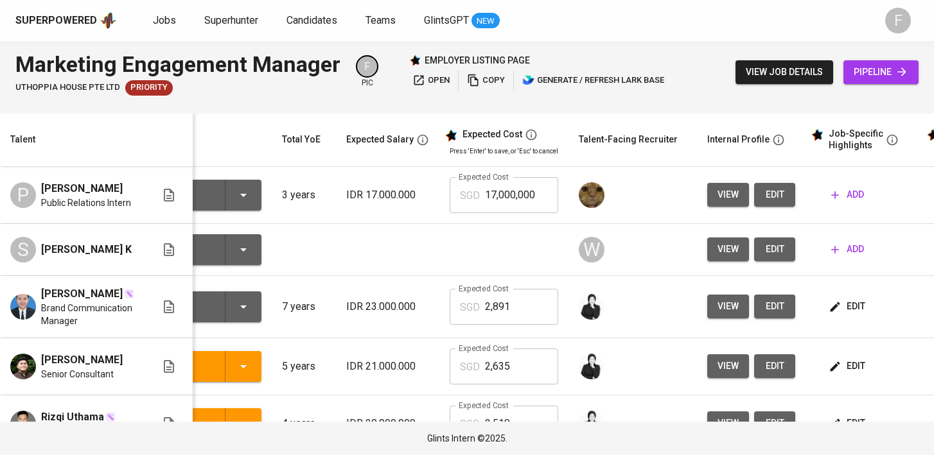
scroll to position [0, 175]
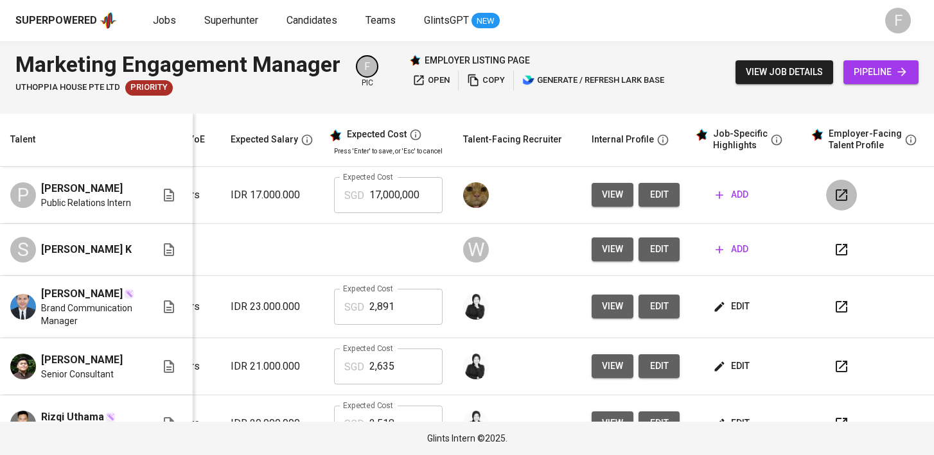
click at [837, 197] on icon "button" at bounding box center [841, 195] width 15 height 15
